Goal: Use online tool/utility: Utilize a website feature to perform a specific function

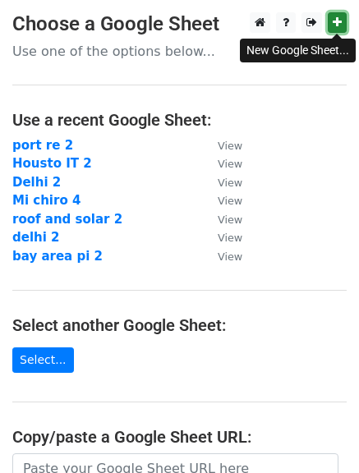
click at [336, 20] on icon at bounding box center [336, 21] width 9 height 11
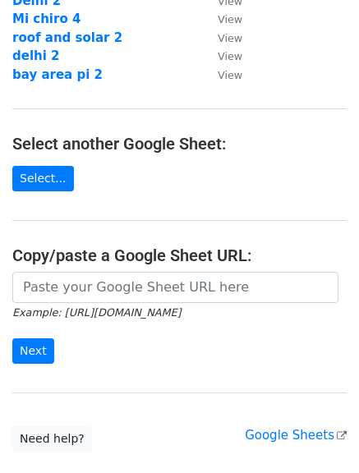
scroll to position [194, 0]
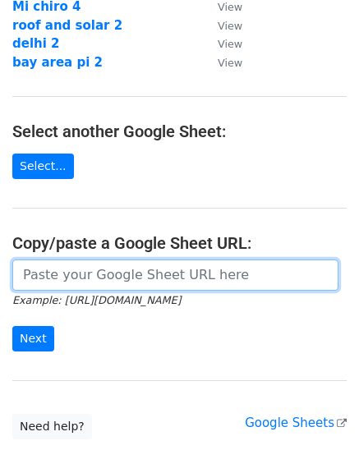
click at [156, 268] on input "url" at bounding box center [175, 274] width 326 height 31
paste input "https://docs.google.com/spreadsheets/d/1ph4Y4ioOTNUNguIpbPNQtw9rm1yaNWcpB2HC8iH…"
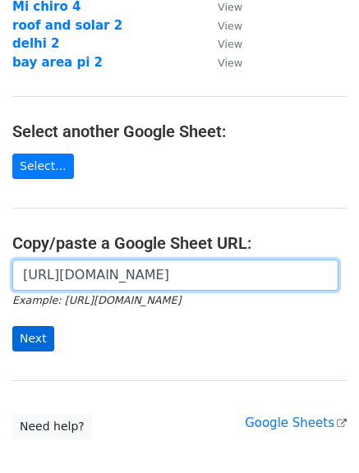
type input "https://docs.google.com/spreadsheets/d/1ph4Y4ioOTNUNguIpbPNQtw9rm1yaNWcpB2HC8iH…"
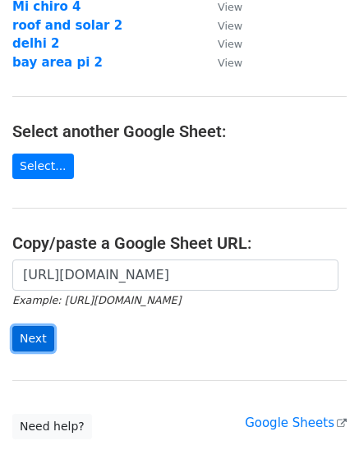
click at [34, 334] on input "Next" at bounding box center [33, 338] width 42 height 25
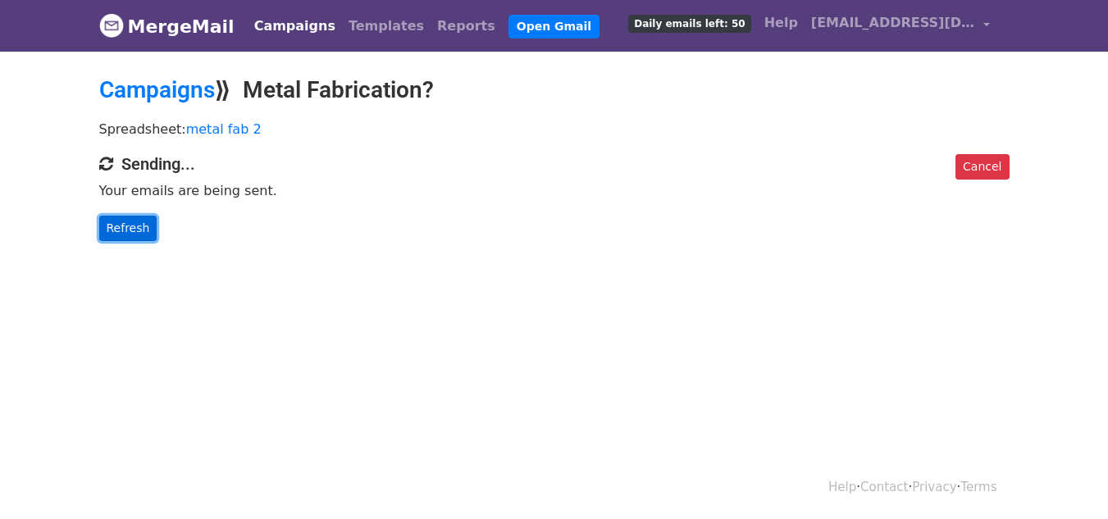
click at [130, 217] on link "Refresh" at bounding box center [128, 228] width 58 height 25
